Goal: Obtain resource: Download file/media

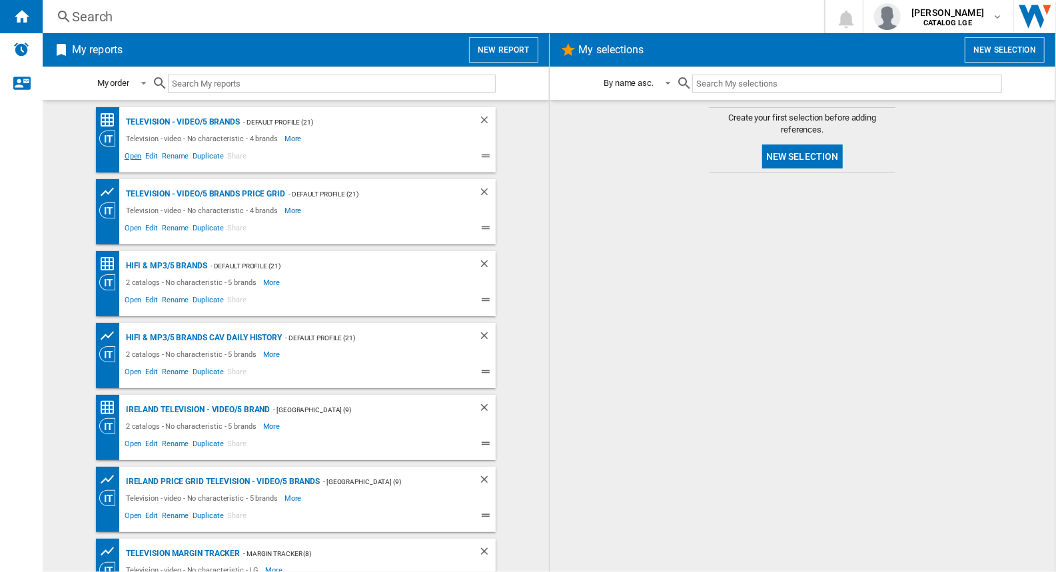
click at [128, 153] on span "Open" at bounding box center [133, 158] width 21 height 16
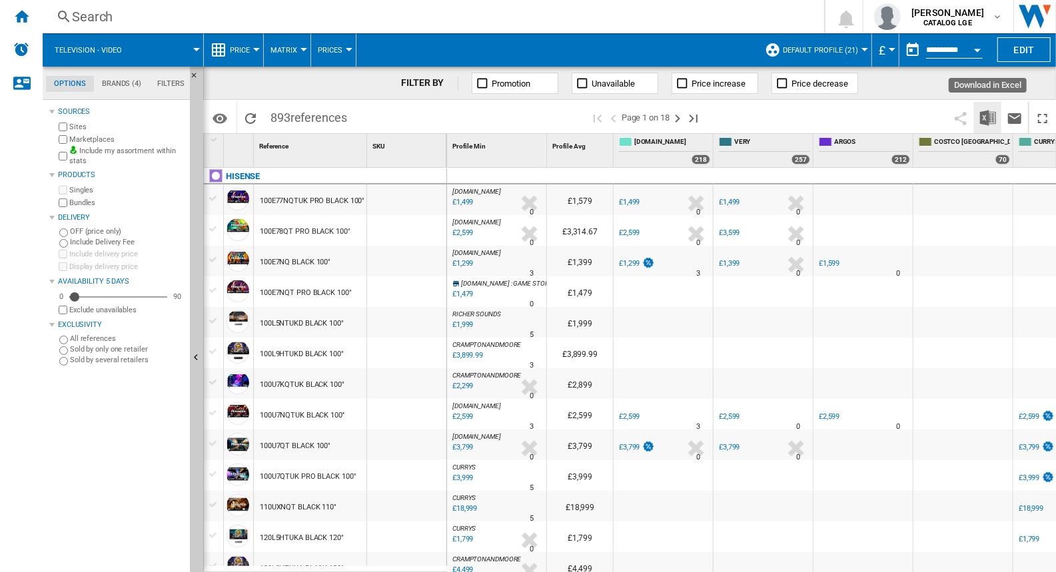
click at [990, 117] on img "Download in Excel" at bounding box center [988, 118] width 16 height 16
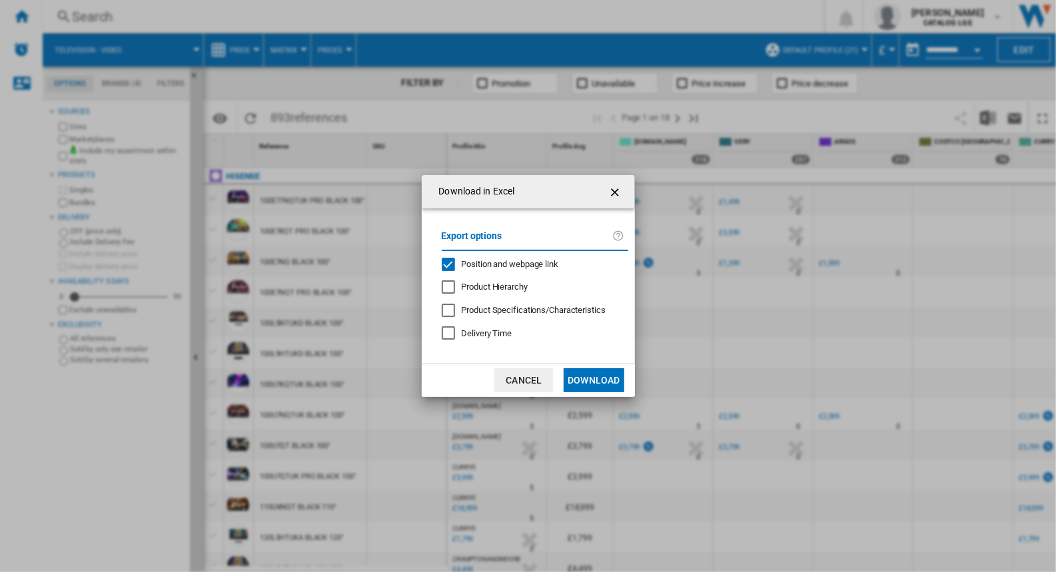
click at [449, 263] on div "Position and webpage link" at bounding box center [448, 264] width 13 height 13
click at [586, 383] on button "Download" at bounding box center [594, 381] width 60 height 24
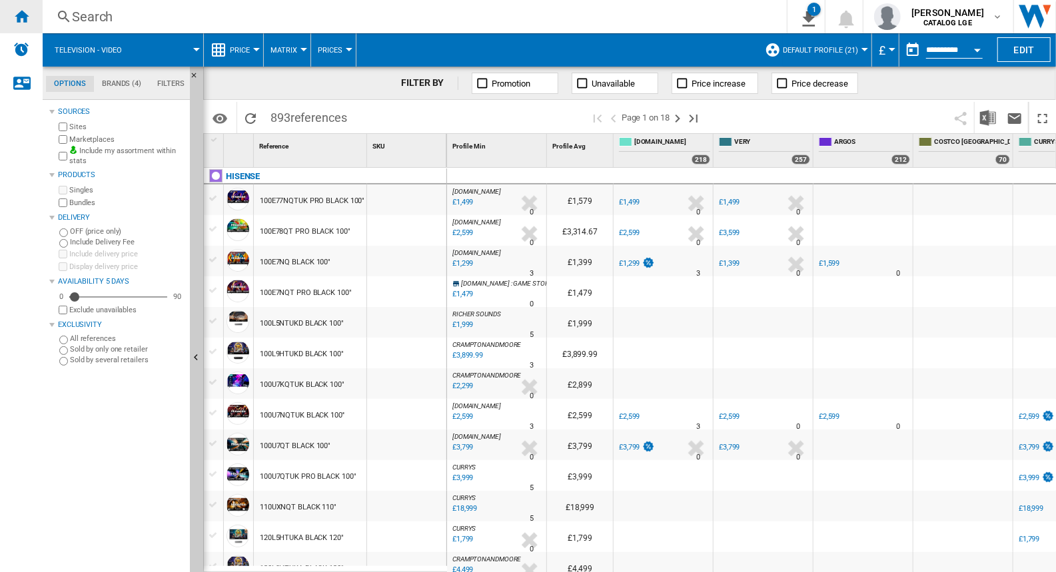
click at [23, 9] on ng-md-icon "Home" at bounding box center [21, 16] width 16 height 16
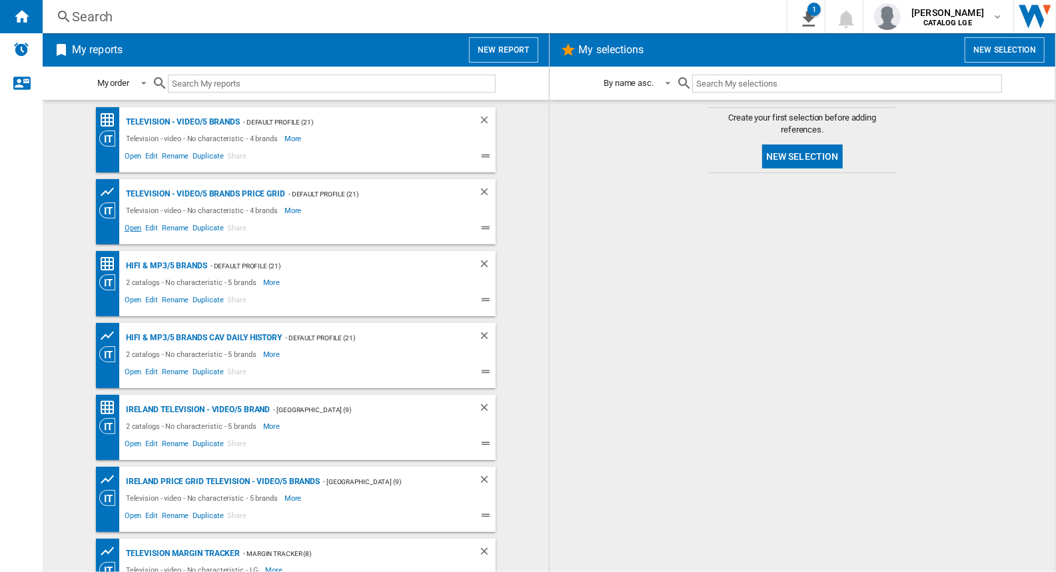
click at [128, 226] on span "Open" at bounding box center [133, 230] width 21 height 16
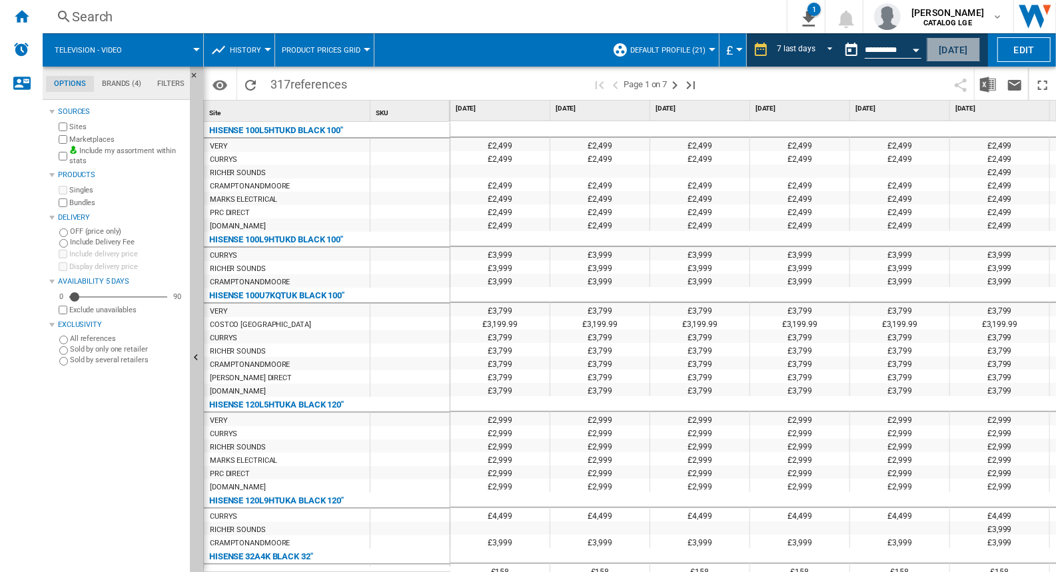
click at [946, 47] on button "[DATE]" at bounding box center [953, 49] width 53 height 25
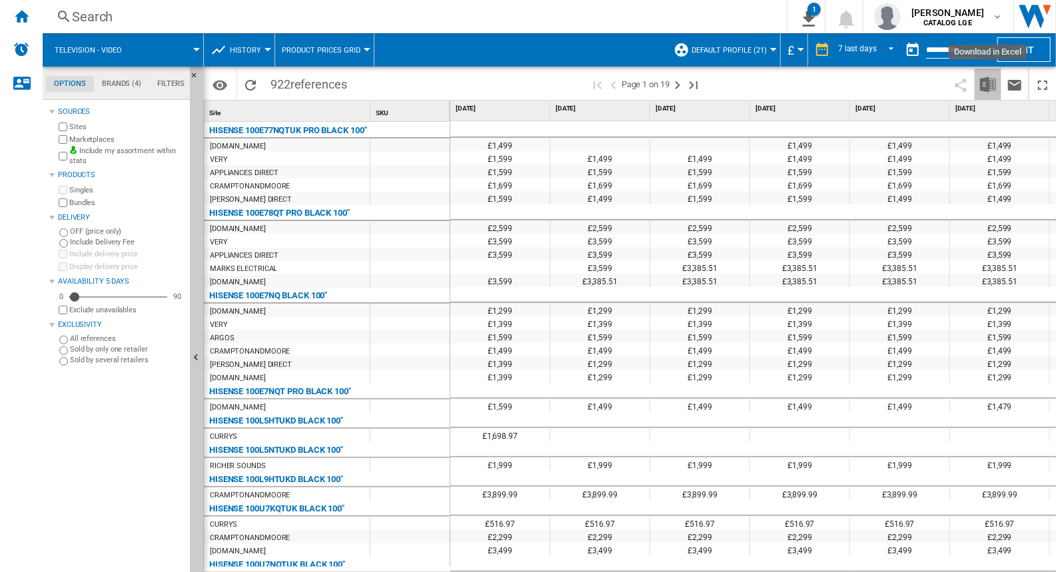
click at [986, 85] on img "Download in Excel" at bounding box center [988, 85] width 16 height 16
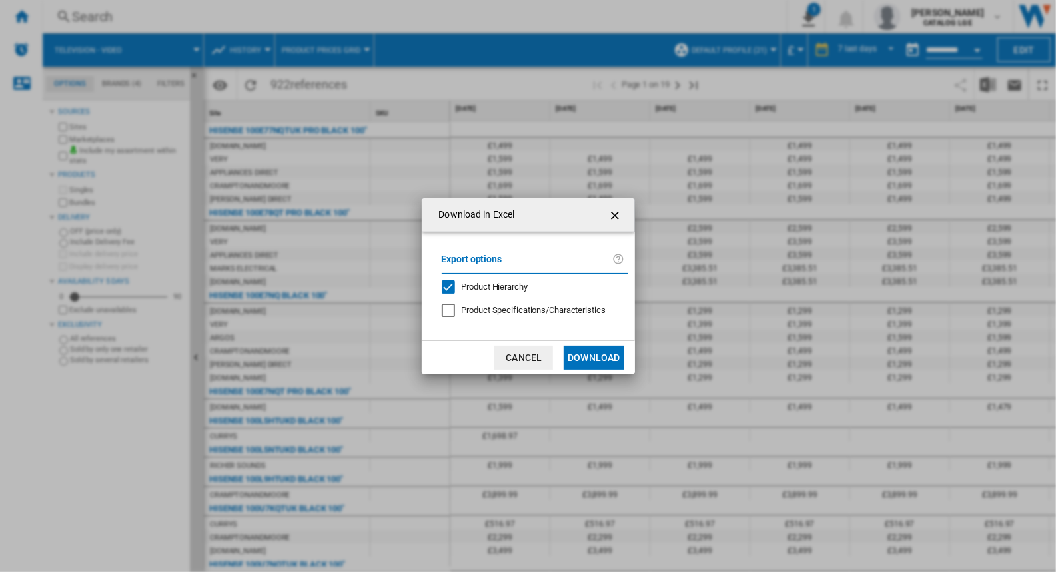
click at [447, 287] on div "Product Hierarchy" at bounding box center [448, 287] width 13 height 13
click at [584, 355] on button "Download" at bounding box center [594, 358] width 60 height 24
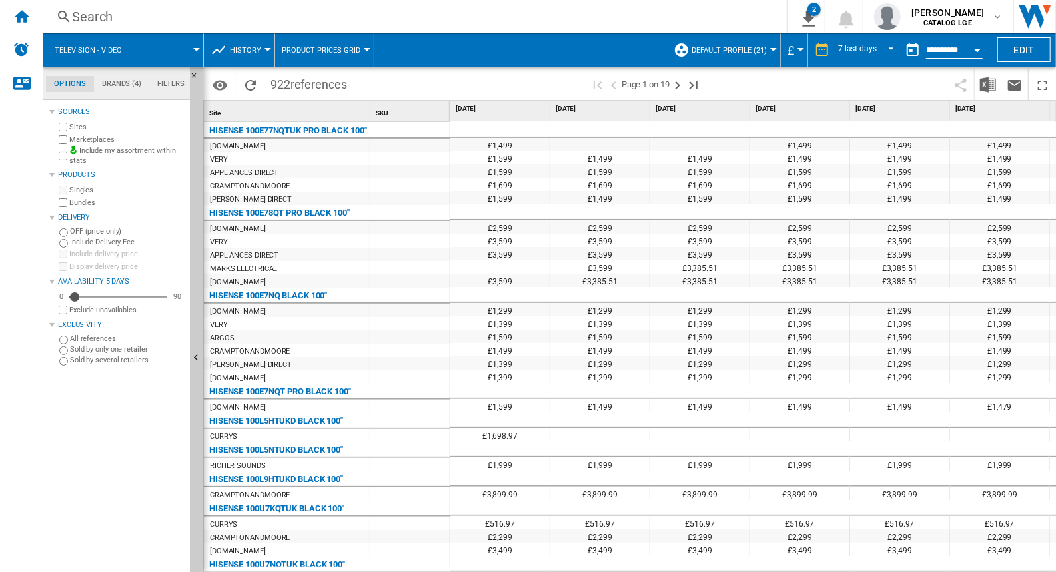
click at [650, 18] on div "Search" at bounding box center [412, 16] width 680 height 19
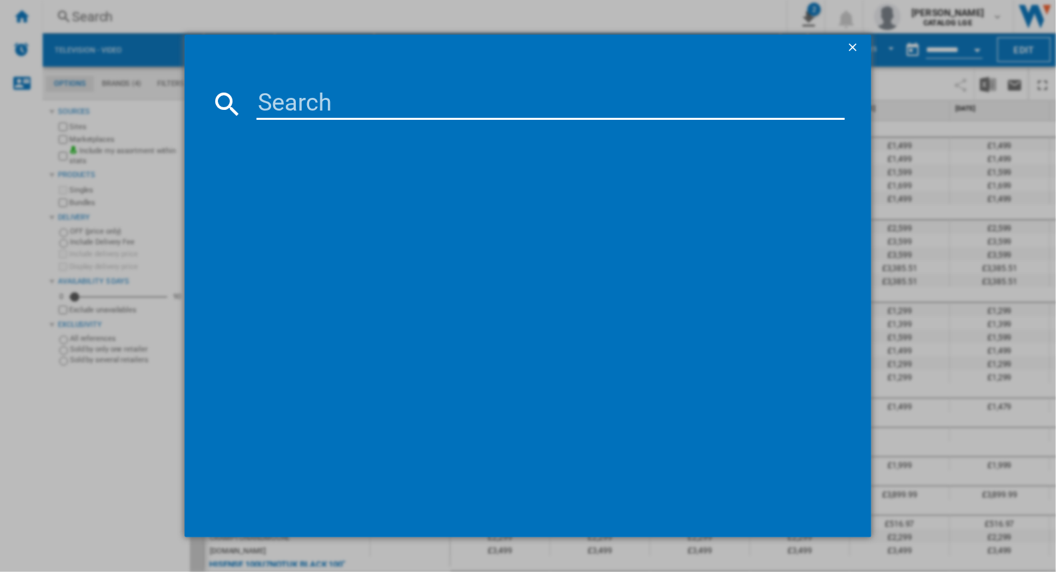
click at [853, 48] on ng-md-icon "getI18NText('BUTTONS.CLOSE_DIALOG')" at bounding box center [854, 49] width 16 height 16
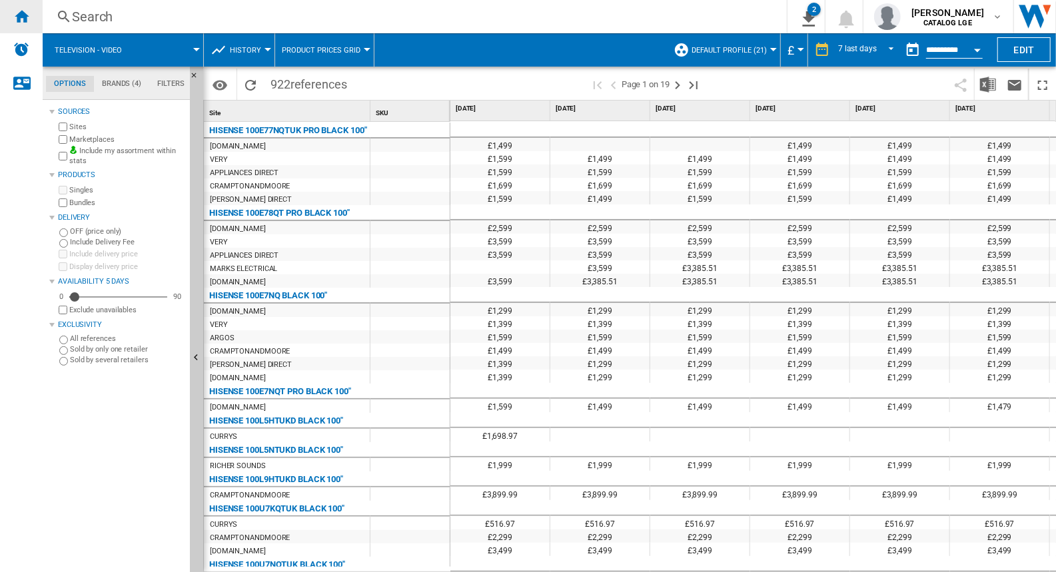
click at [15, 8] on ng-md-icon "Home" at bounding box center [21, 16] width 16 height 16
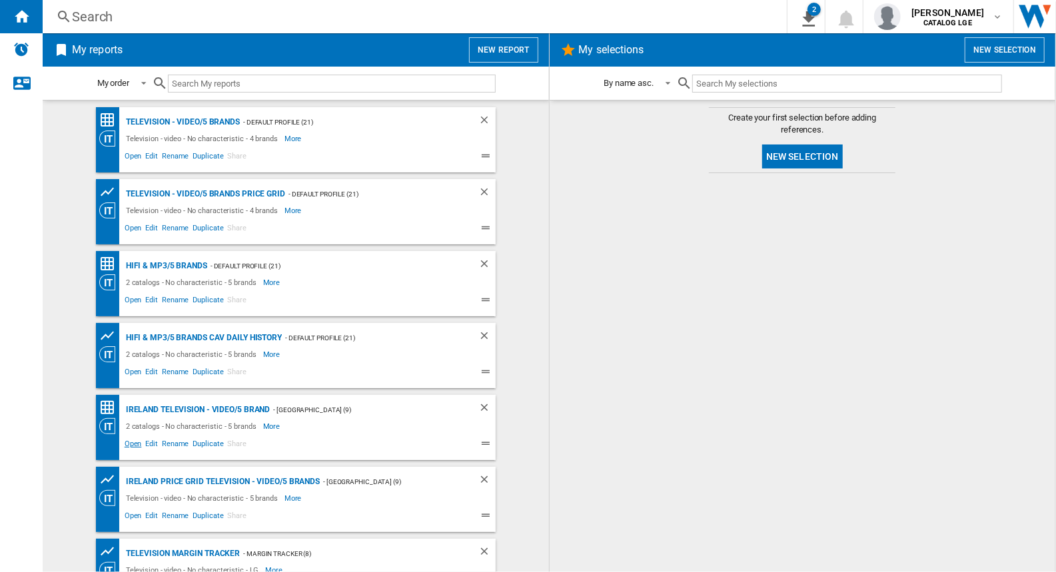
click at [130, 443] on span "Open" at bounding box center [133, 446] width 21 height 16
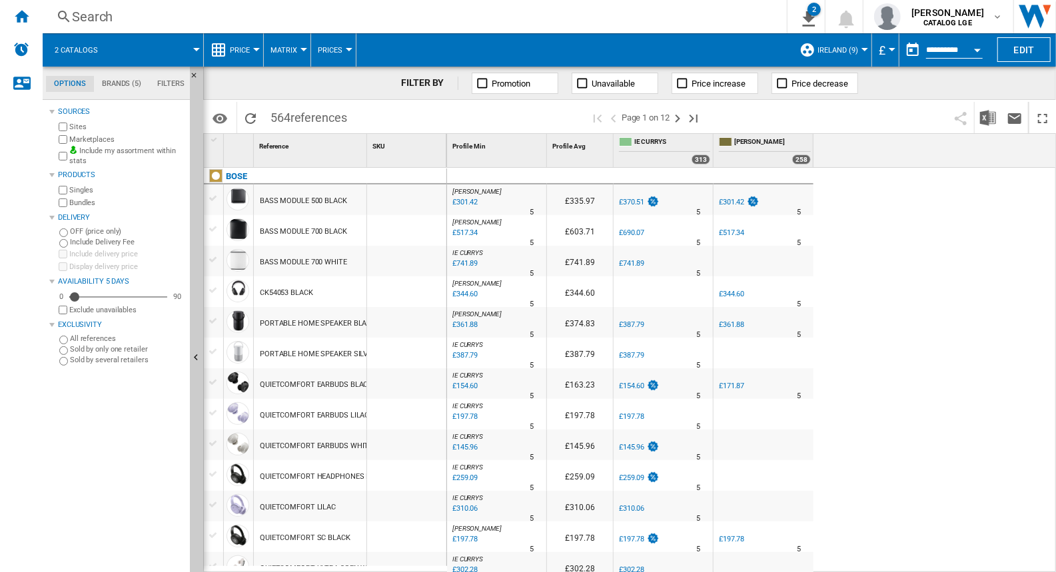
click at [888, 51] on button "£" at bounding box center [885, 49] width 13 height 33
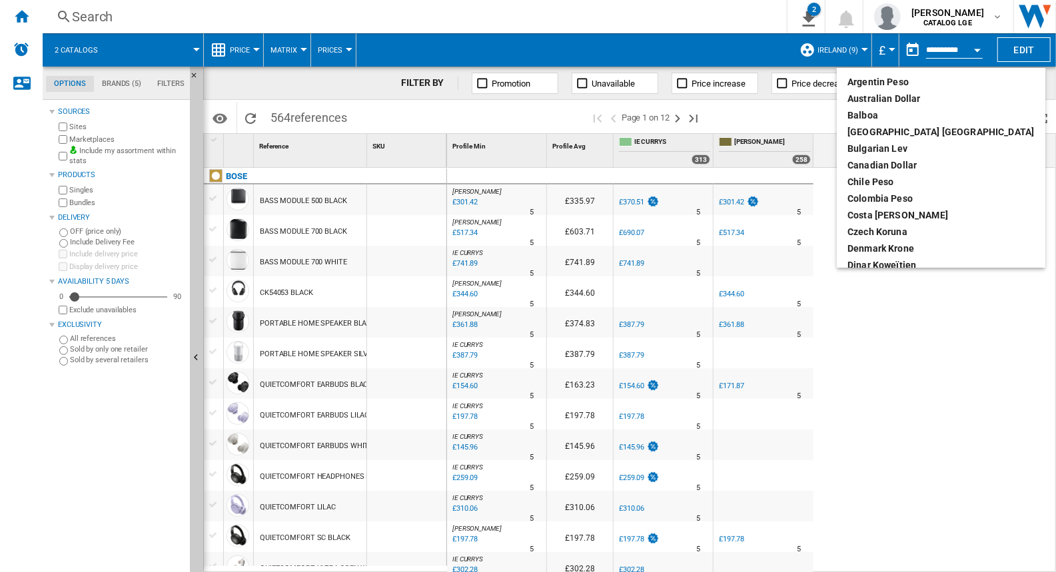
scroll to position [133, 0]
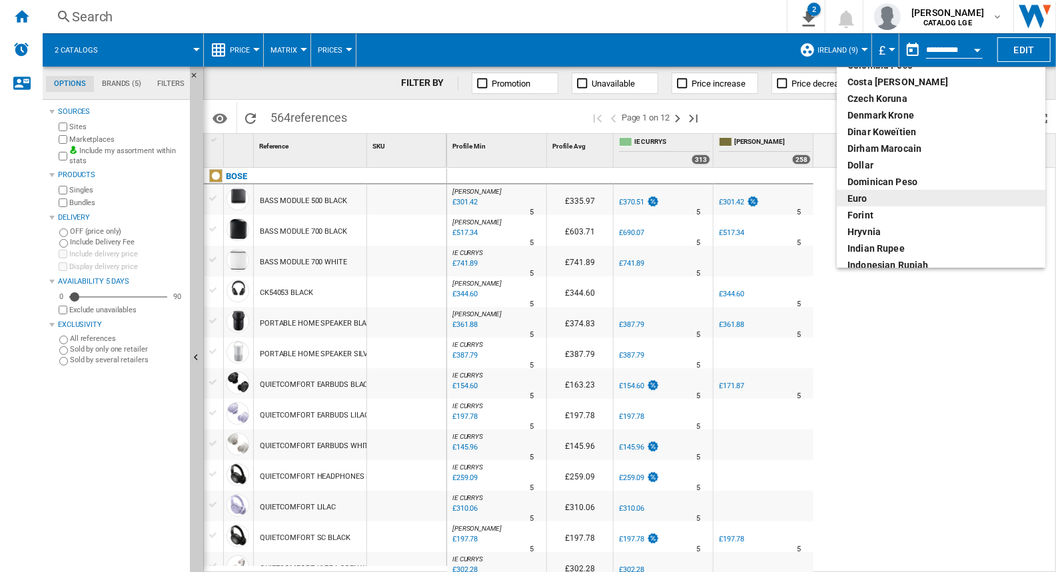
click at [879, 194] on div "euro" at bounding box center [941, 198] width 187 height 13
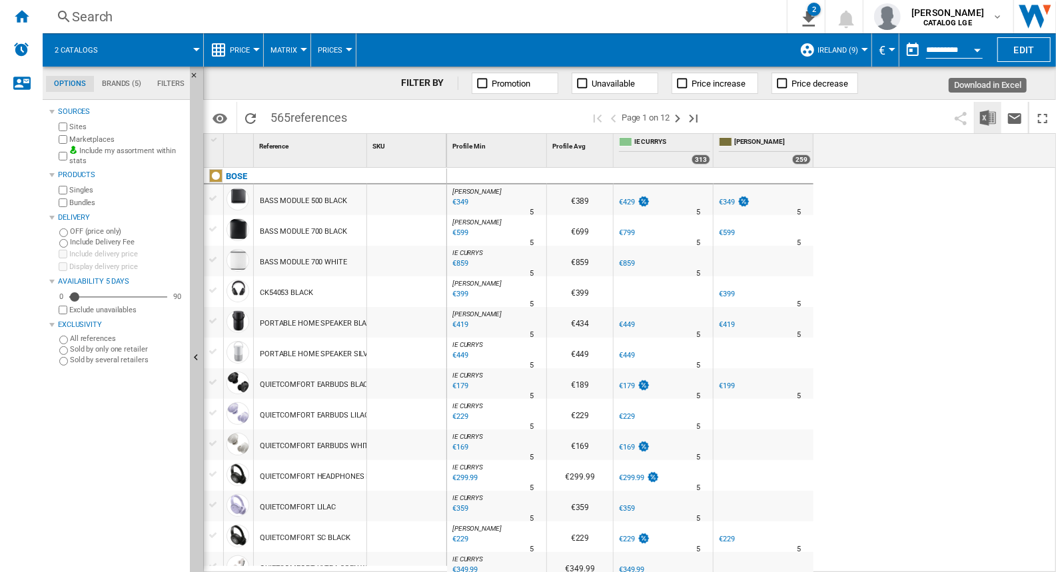
click at [986, 119] on img "Download in Excel" at bounding box center [988, 118] width 16 height 16
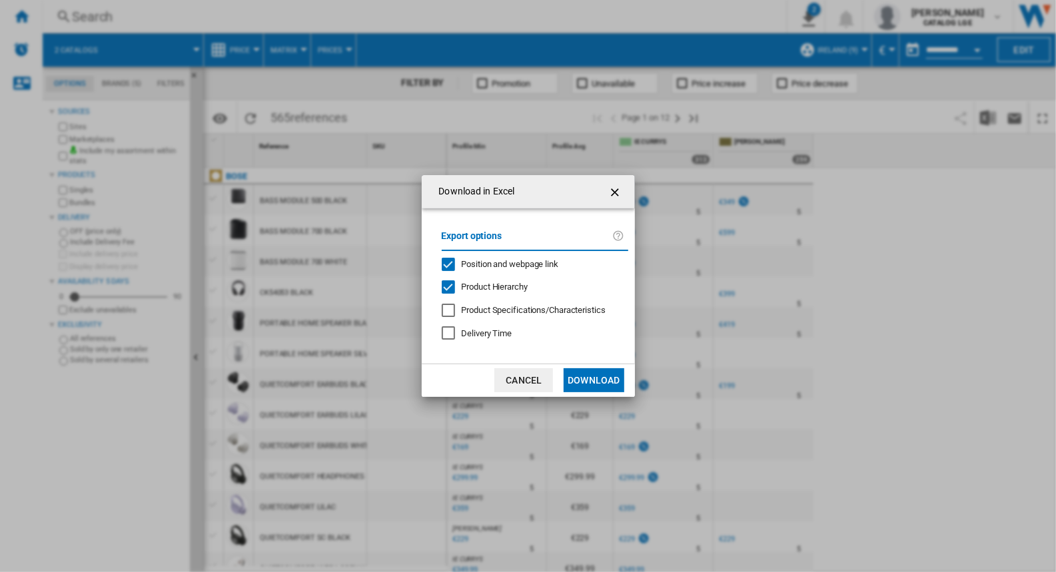
click at [454, 288] on div "Product Hierarchy" at bounding box center [448, 287] width 13 height 13
click at [452, 266] on div "Position and webpage link" at bounding box center [448, 264] width 13 height 13
click at [588, 377] on button "Download" at bounding box center [594, 381] width 60 height 24
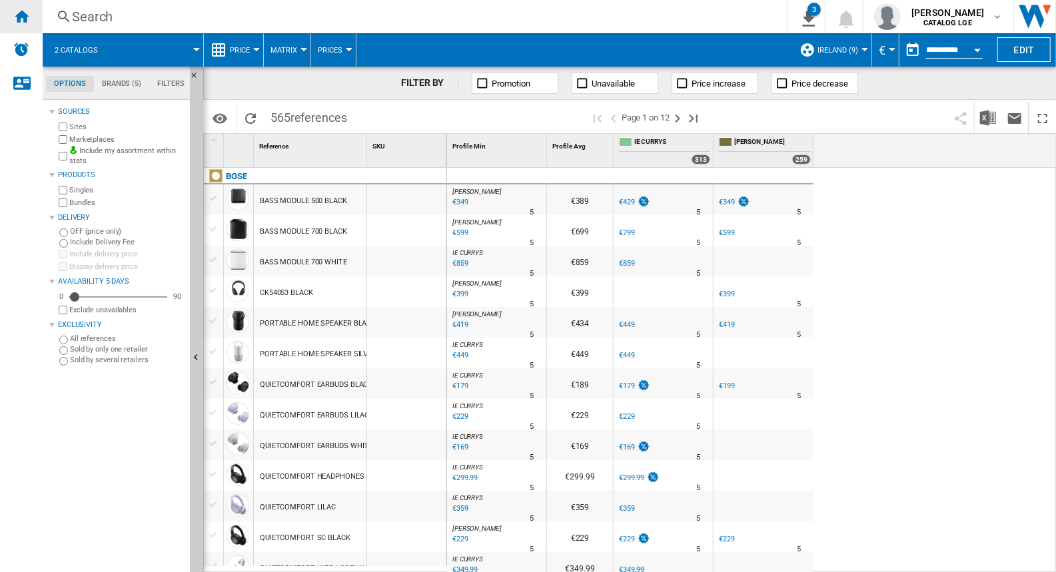
click at [28, 10] on ng-md-icon "Home" at bounding box center [21, 16] width 16 height 16
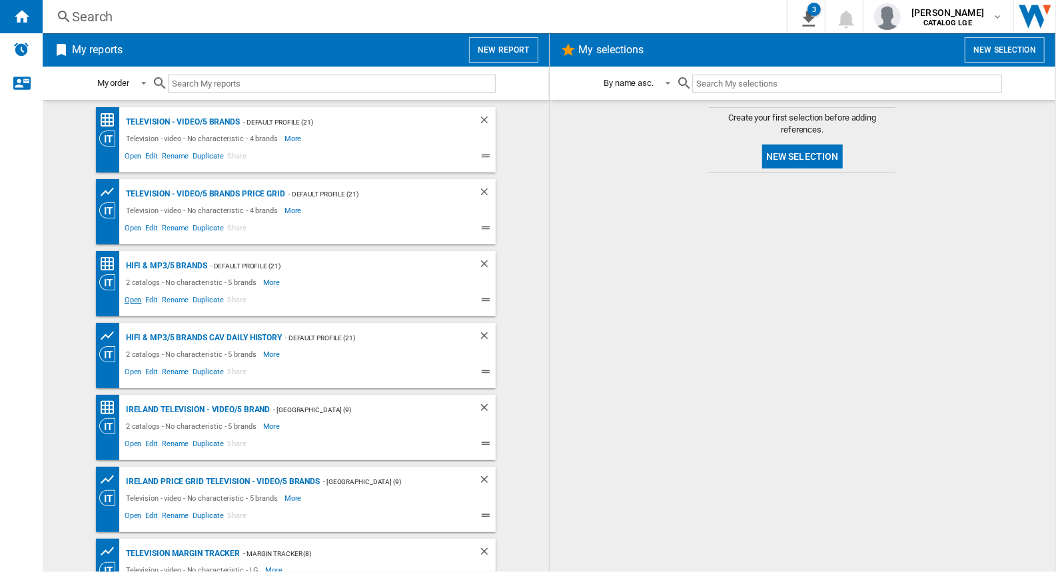
click at [129, 300] on span "Open" at bounding box center [133, 302] width 21 height 16
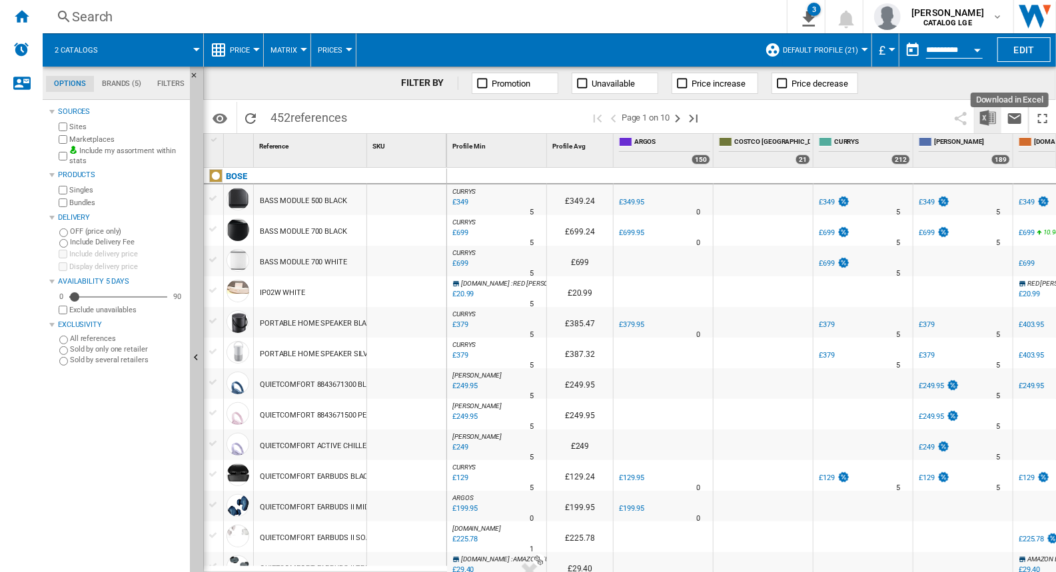
click at [986, 122] on img "Download in Excel" at bounding box center [988, 118] width 16 height 16
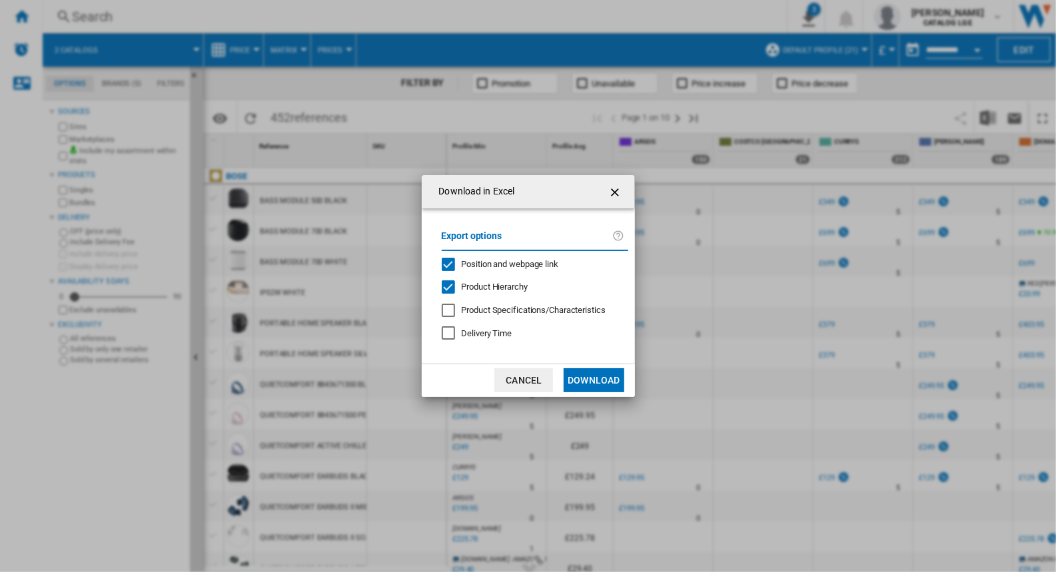
click at [451, 285] on div "Product Hierarchy" at bounding box center [448, 287] width 13 height 13
click at [449, 265] on div "Position and webpage link" at bounding box center [448, 264] width 13 height 13
click at [587, 375] on button "Download" at bounding box center [594, 381] width 60 height 24
